Goal: Browse casually: Explore the website without a specific task or goal

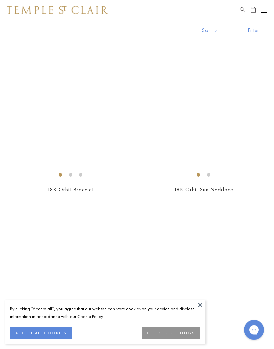
scroll to position [1723, 0]
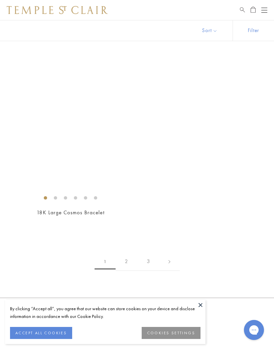
scroll to position [4534, 0]
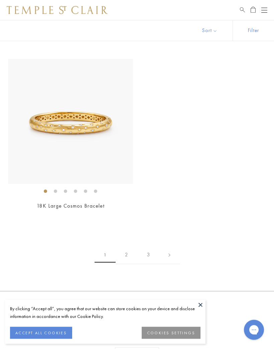
click at [130, 246] on link "2" at bounding box center [127, 255] width 22 height 18
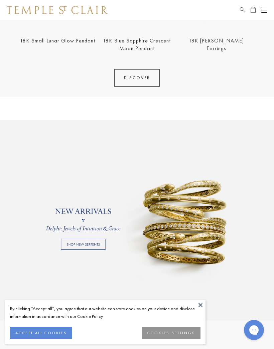
scroll to position [300, 0]
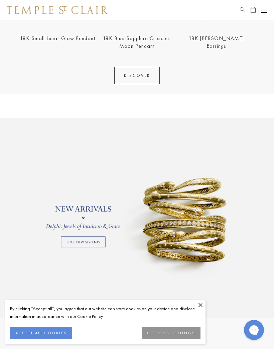
click at [144, 80] on link "DISCOVER" at bounding box center [136, 75] width 45 height 17
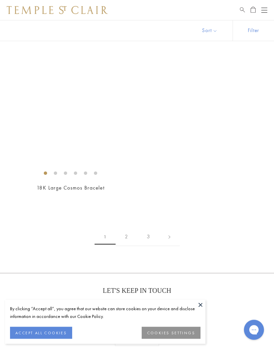
scroll to position [4565, 0]
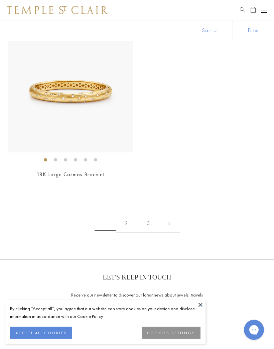
click at [169, 216] on link at bounding box center [169, 224] width 21 height 18
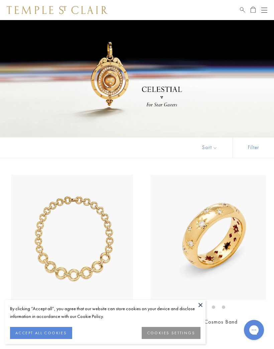
click at [265, 295] on img at bounding box center [213, 237] width 125 height 125
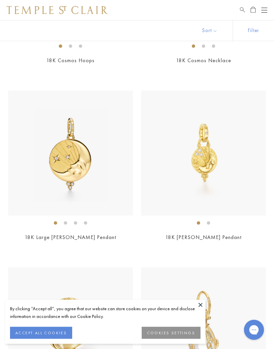
scroll to position [438, 0]
click at [222, 194] on img at bounding box center [203, 153] width 125 height 125
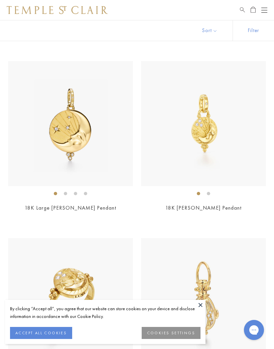
click at [103, 156] on img at bounding box center [70, 123] width 125 height 125
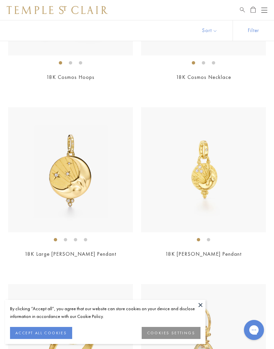
click at [220, 190] on img at bounding box center [203, 169] width 125 height 125
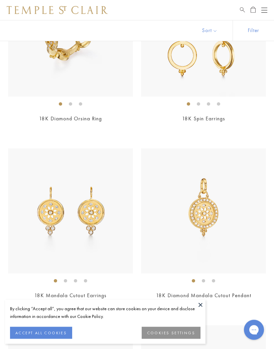
scroll to position [2854, 0]
click at [222, 245] on img at bounding box center [203, 211] width 125 height 125
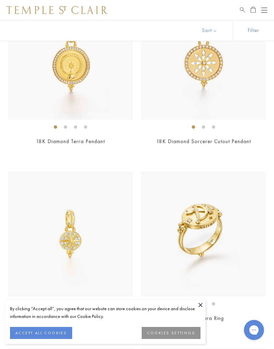
scroll to position [3184, 0]
click at [234, 247] on img at bounding box center [203, 234] width 125 height 125
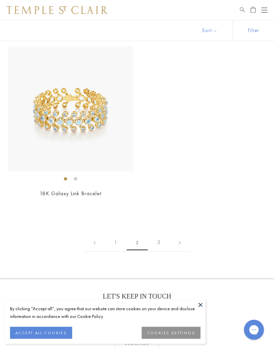
scroll to position [4548, 0]
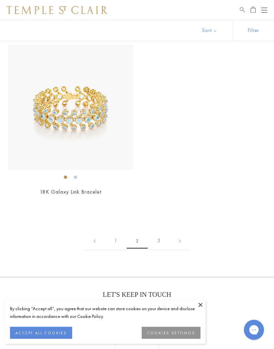
click at [176, 235] on link at bounding box center [179, 241] width 21 height 18
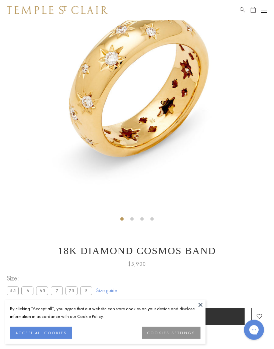
scroll to position [69, 0]
click at [201, 306] on button at bounding box center [200, 305] width 10 height 10
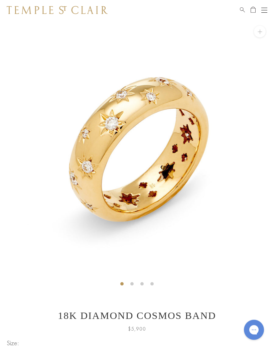
scroll to position [0, 0]
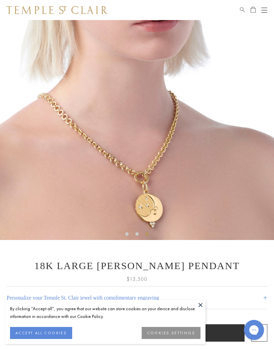
scroll to position [51, 0]
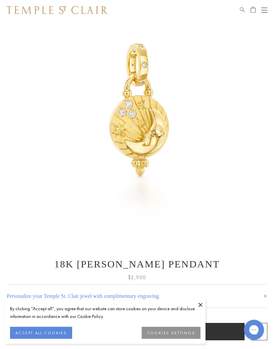
scroll to position [47, 0]
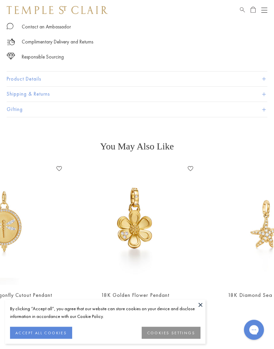
scroll to position [365, 0]
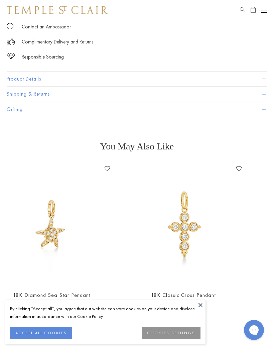
click at [205, 310] on button at bounding box center [200, 305] width 10 height 10
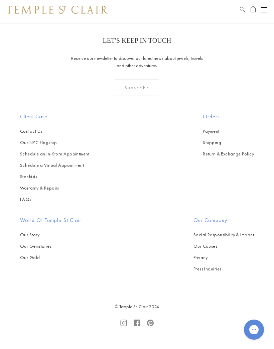
scroll to position [901, 0]
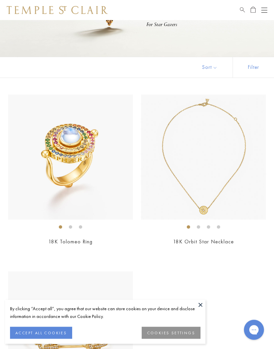
scroll to position [80, 0]
